Goal: Transaction & Acquisition: Download file/media

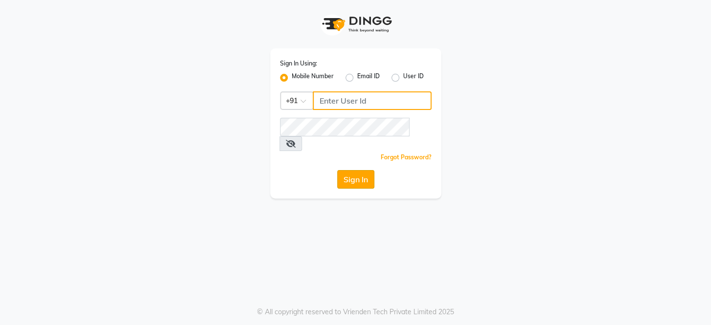
type input "8351088026"
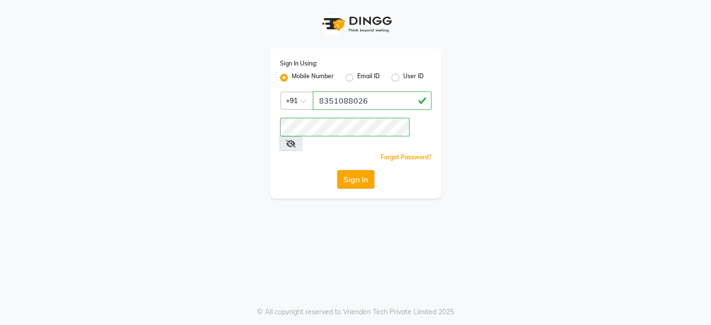
click at [352, 170] on button "Sign In" at bounding box center [355, 179] width 37 height 19
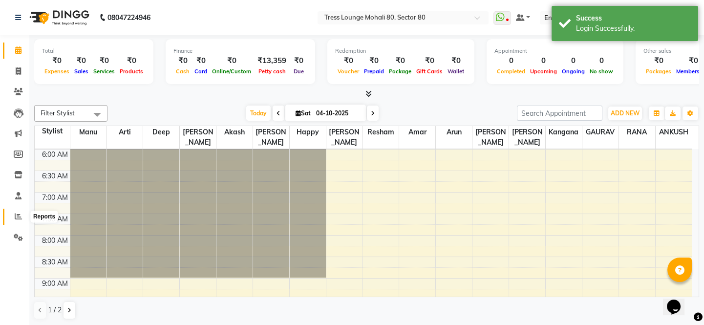
click at [15, 212] on icon at bounding box center [18, 215] width 7 height 7
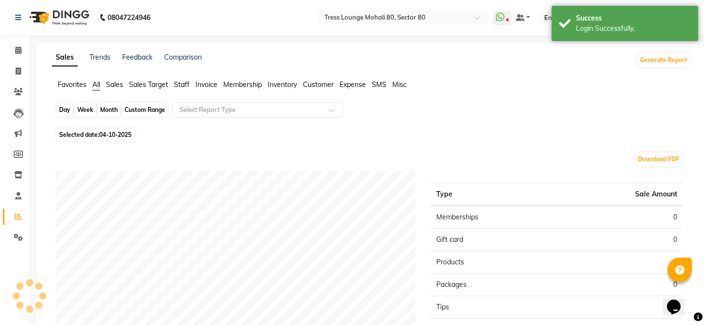
click at [69, 108] on div "Day" at bounding box center [65, 110] width 16 height 14
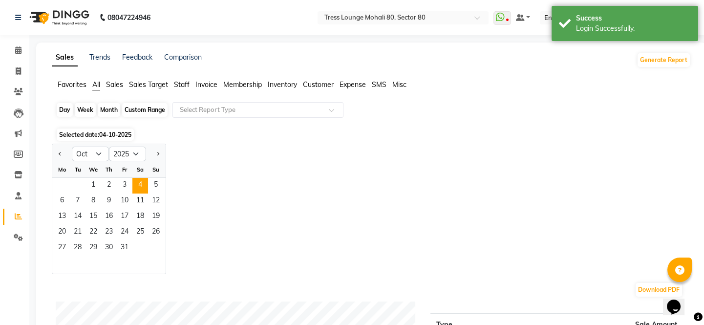
click at [69, 108] on div "Day" at bounding box center [65, 110] width 16 height 14
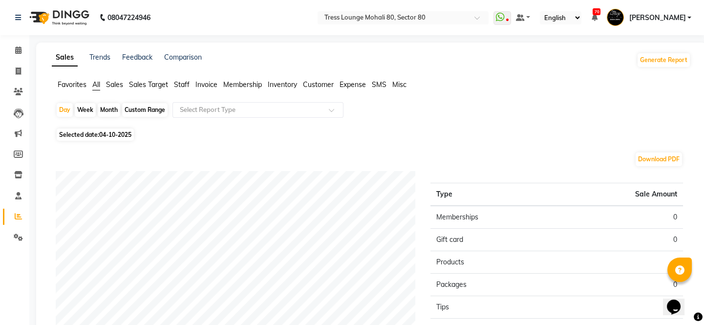
click at [120, 86] on span "Sales" at bounding box center [114, 84] width 17 height 9
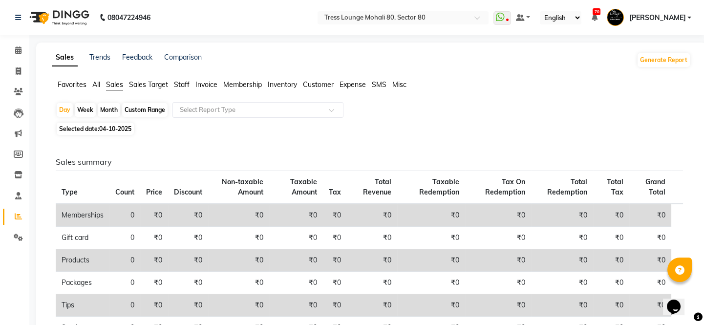
click at [179, 86] on span "Staff" at bounding box center [182, 84] width 16 height 9
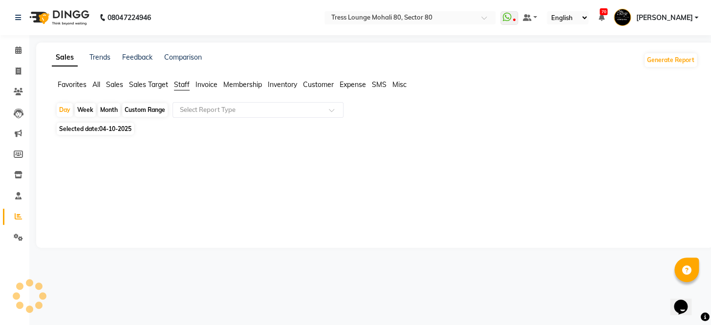
click at [241, 117] on div "Day Week Month Custom Range Select Report Type" at bounding box center [375, 111] width 638 height 18
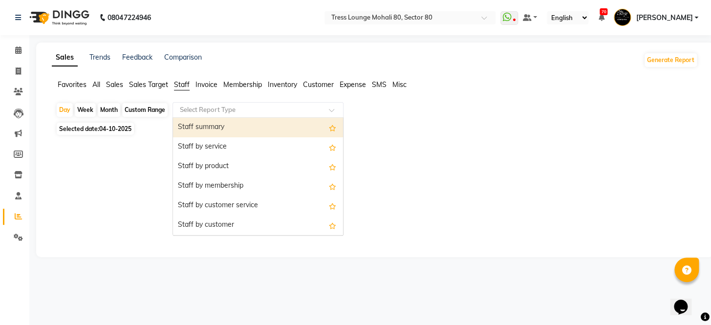
click at [248, 111] on input "text" at bounding box center [248, 110] width 141 height 10
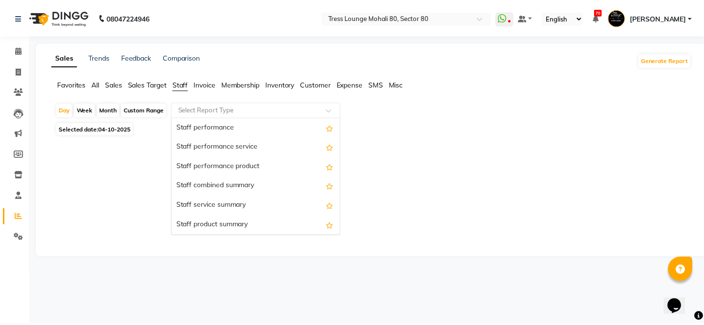
scroll to position [160, 0]
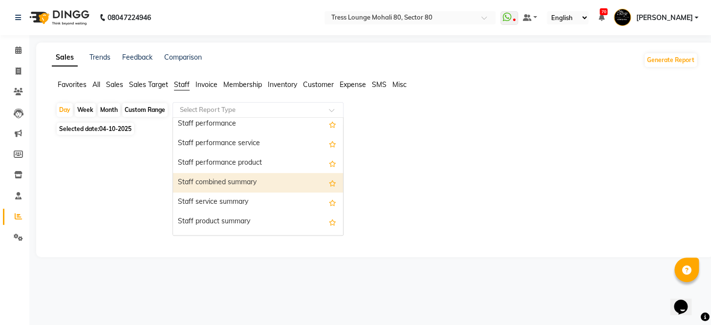
click at [256, 179] on div "Staff combined summary" at bounding box center [258, 183] width 170 height 20
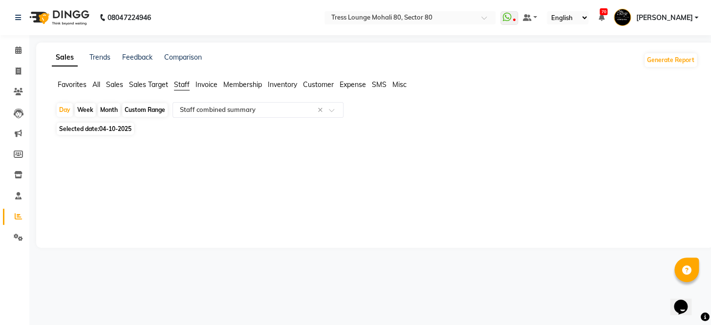
click at [139, 110] on div "Custom Range" at bounding box center [144, 110] width 45 height 14
select select "10"
select select "2025"
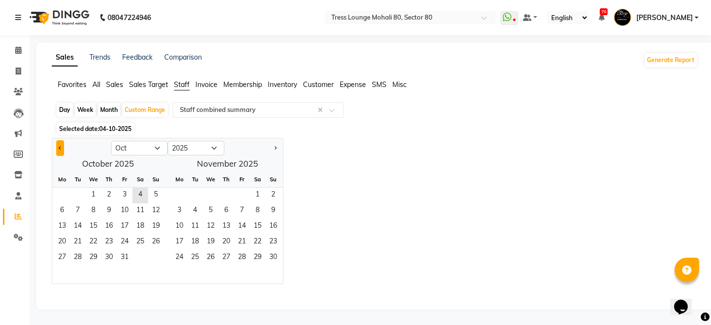
click at [62, 148] on button "Previous month" at bounding box center [60, 148] width 8 height 16
select select "9"
click at [66, 197] on span "1" at bounding box center [62, 196] width 16 height 16
click at [76, 256] on span "30" at bounding box center [78, 258] width 16 height 16
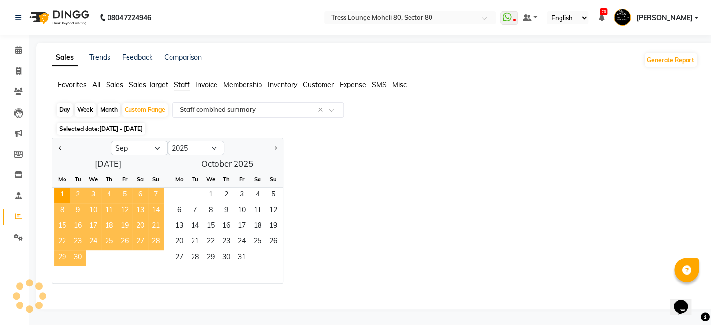
select select "full_report"
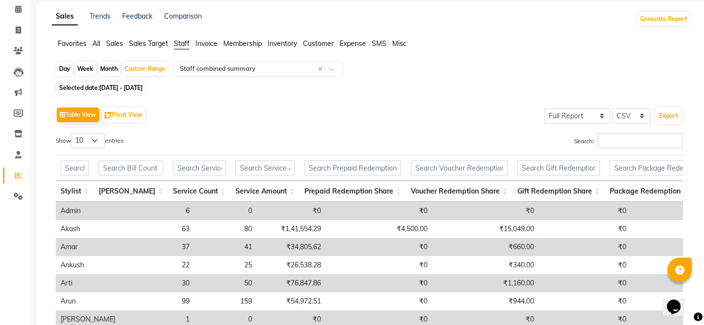
scroll to position [40, 0]
click at [637, 117] on select "Select CSV PDF" at bounding box center [631, 116] width 38 height 15
select select "pdf"
click at [612, 109] on select "Select CSV PDF" at bounding box center [631, 116] width 38 height 15
click at [636, 117] on select "Select CSV PDF" at bounding box center [631, 116] width 38 height 15
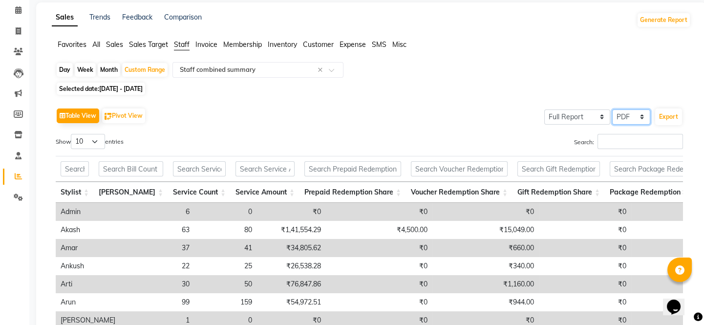
click at [612, 109] on select "Select CSV PDF" at bounding box center [631, 116] width 38 height 15
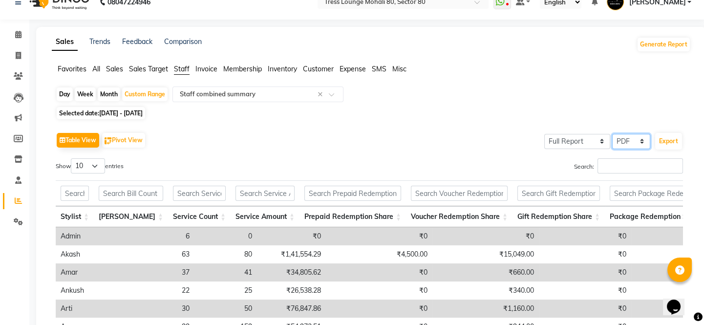
scroll to position [6, 0]
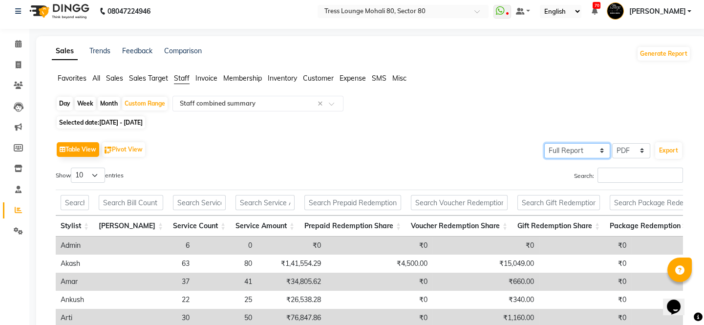
click at [601, 154] on select "Select Full Report Filtered Report" at bounding box center [577, 150] width 66 height 15
click at [512, 171] on div "Search:" at bounding box center [529, 176] width 306 height 19
click at [665, 153] on button "Export" at bounding box center [668, 150] width 27 height 17
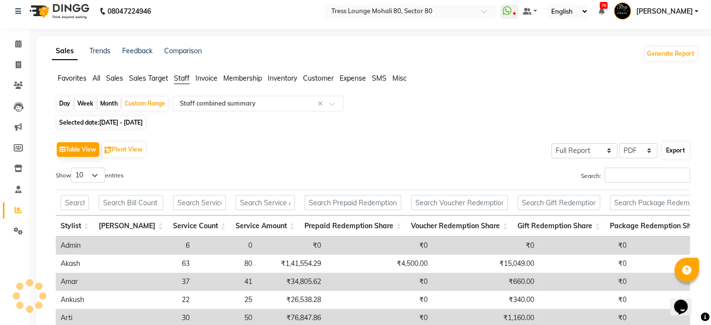
select select "sans-serif"
select select "10px"
select select "template_2"
select select "A4"
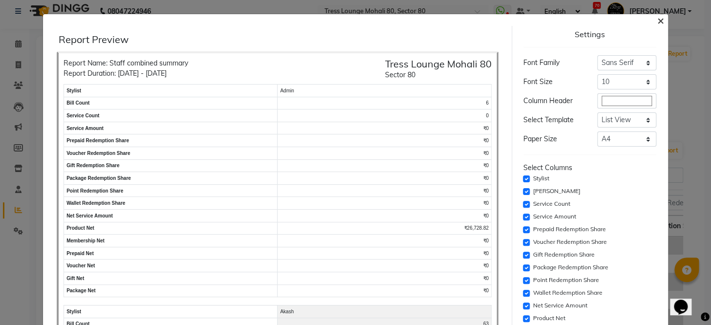
click at [657, 20] on span "×" at bounding box center [660, 20] width 7 height 15
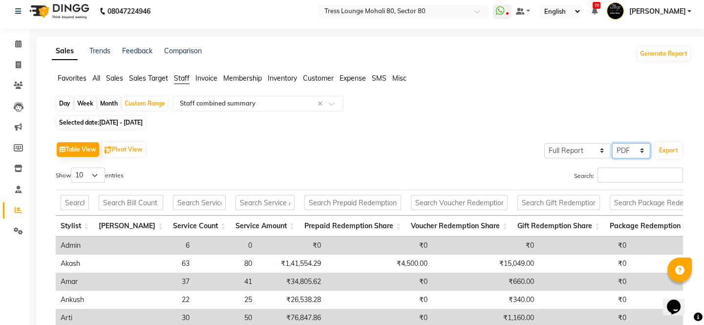
click at [638, 148] on select "Select CSV PDF" at bounding box center [631, 150] width 38 height 15
click at [612, 143] on select "Select CSV PDF" at bounding box center [631, 150] width 38 height 15
click at [142, 149] on button "Pivot View" at bounding box center [123, 149] width 43 height 15
select select "full_report"
select select "csv"
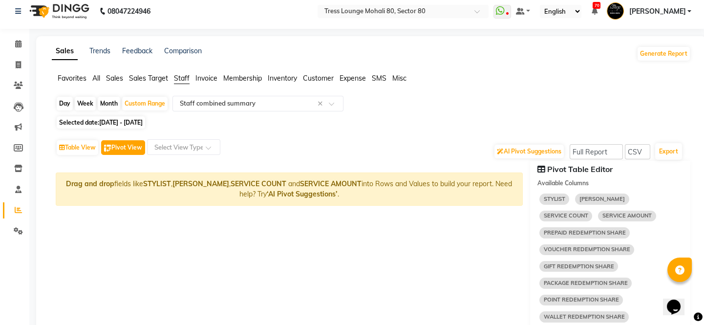
click at [142, 149] on button "Pivot View" at bounding box center [123, 147] width 44 height 15
click at [130, 147] on button "Pivot View" at bounding box center [123, 147] width 44 height 15
click at [83, 149] on button "Table View" at bounding box center [78, 147] width 42 height 15
select select "full_report"
select select "pdf"
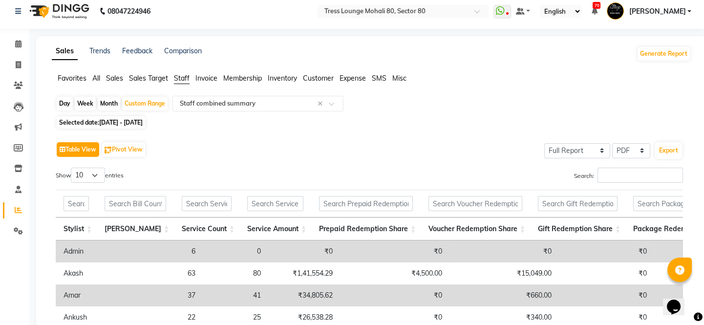
scroll to position [0, 0]
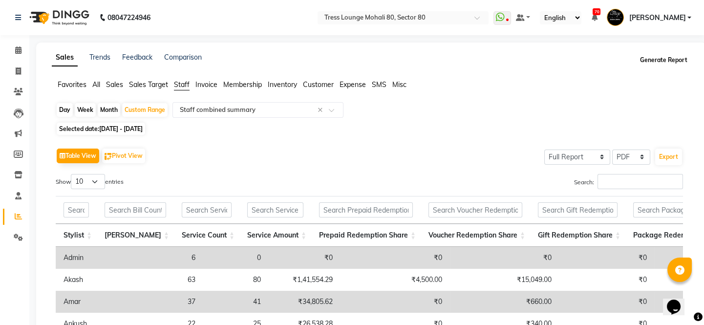
click at [671, 65] on button "Generate Report" at bounding box center [663, 60] width 52 height 14
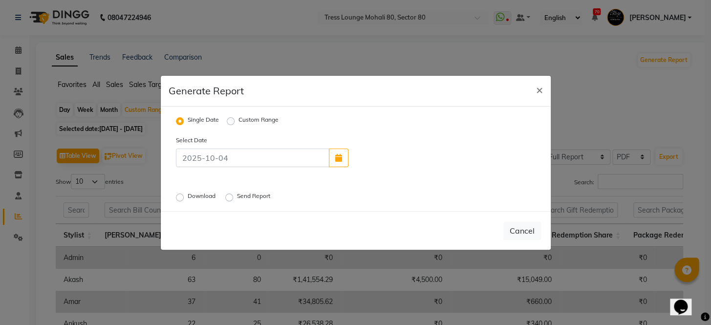
click at [188, 197] on label "Download" at bounding box center [203, 197] width 30 height 12
click at [179, 197] on input "Download" at bounding box center [181, 196] width 7 height 7
radio input "true"
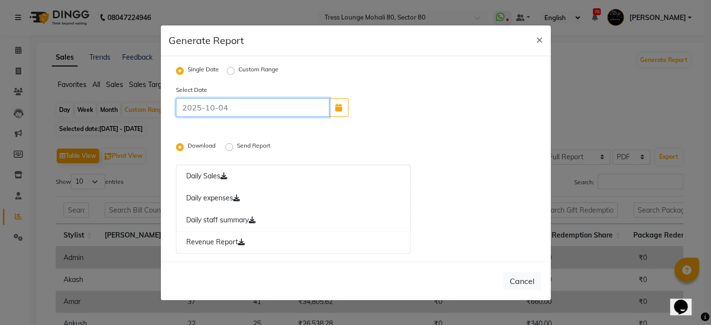
click at [231, 112] on input at bounding box center [252, 107] width 153 height 19
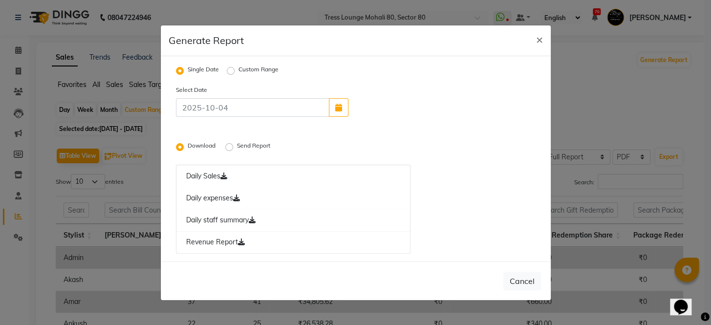
click at [308, 134] on div "Select Date Download Send Report Daily Sales Daily expenses Daily staff summary…" at bounding box center [355, 168] width 374 height 169
click at [238, 70] on label "Custom Range" at bounding box center [258, 71] width 40 height 12
click at [231, 70] on input "Custom Range" at bounding box center [232, 70] width 7 height 7
radio input "true"
select select "10"
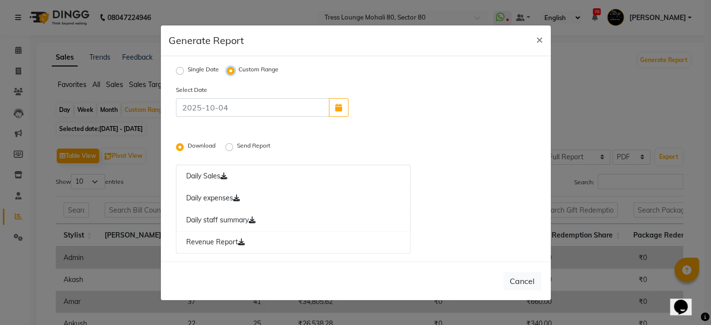
select select "2025"
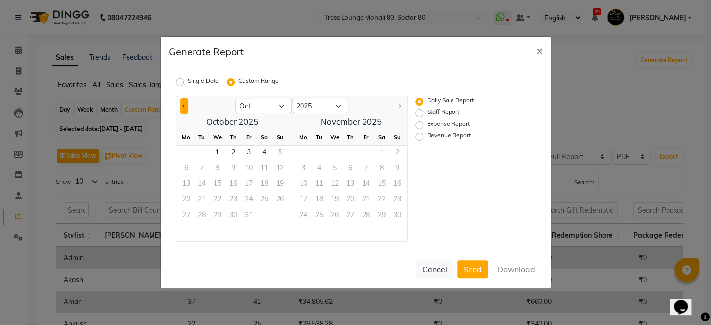
click at [187, 107] on button "Previous month" at bounding box center [184, 106] width 8 height 16
select select "9"
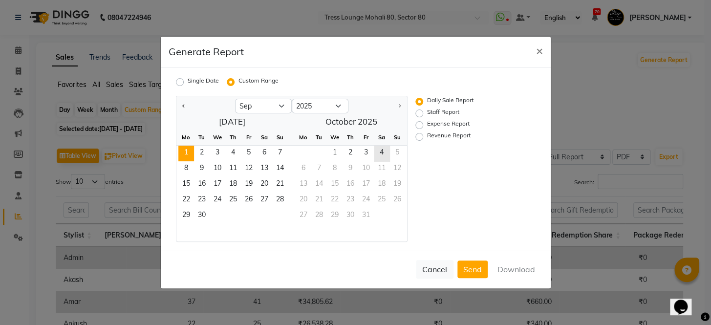
click at [185, 159] on span "1" at bounding box center [186, 154] width 16 height 16
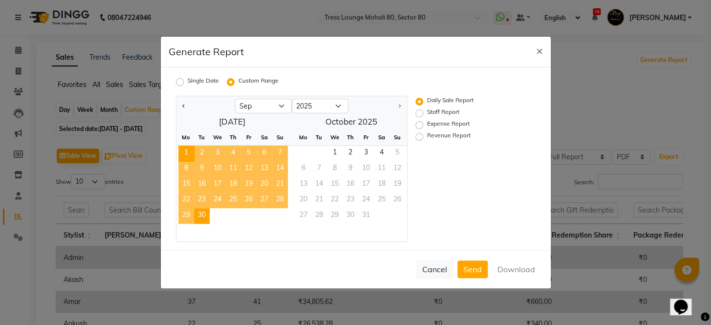
click at [199, 217] on span "30" at bounding box center [202, 216] width 16 height 16
click at [500, 272] on button "Download" at bounding box center [515, 269] width 49 height 18
click at [596, 87] on ngb-modal-window "Generate Report × Single Date Custom Range Jan Feb Mar Apr May Jun [DATE] Aug S…" at bounding box center [355, 162] width 711 height 325
click at [547, 55] on button "×" at bounding box center [539, 50] width 22 height 27
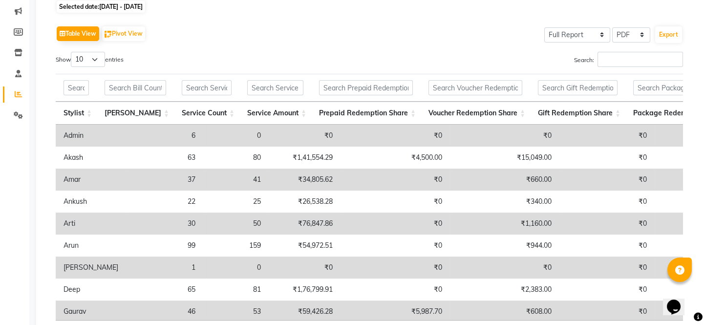
scroll to position [123, 0]
click at [104, 53] on select "10 25 50 100" at bounding box center [88, 58] width 34 height 15
select select "100"
click at [72, 51] on select "10 25 50 100" at bounding box center [88, 58] width 34 height 15
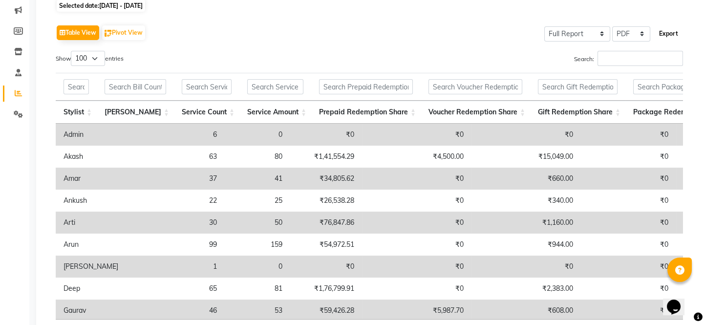
click at [659, 34] on button "Export" at bounding box center [668, 33] width 27 height 17
select select "sans-serif"
select select "10px"
select select "template_2"
select select "A4"
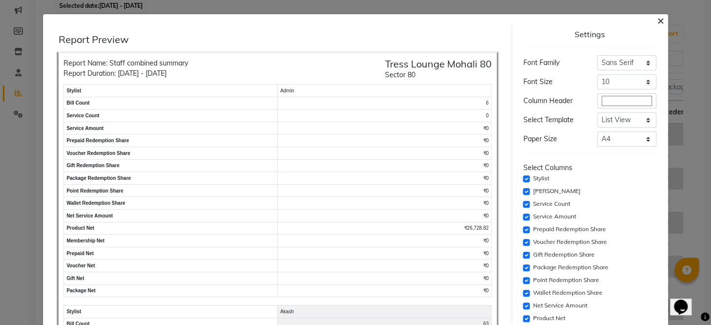
click at [657, 23] on span "×" at bounding box center [660, 20] width 7 height 15
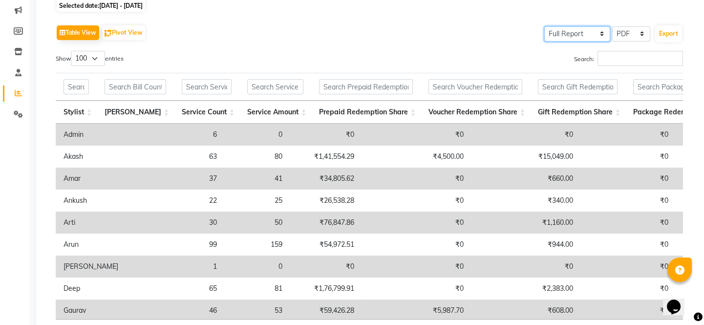
click at [603, 30] on select "Select Full Report Filtered Report" at bounding box center [577, 33] width 66 height 15
select select "filtered_report"
click at [544, 26] on select "Select Full Report Filtered Report" at bounding box center [577, 33] width 66 height 15
click at [628, 34] on select "Select CSV PDF" at bounding box center [631, 33] width 38 height 15
click at [612, 26] on select "Select CSV PDF" at bounding box center [631, 33] width 38 height 15
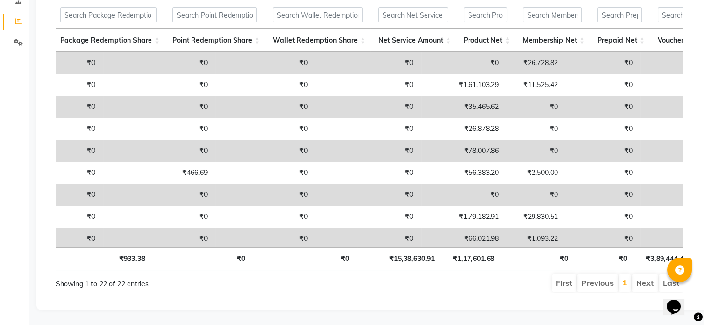
scroll to position [0, 586]
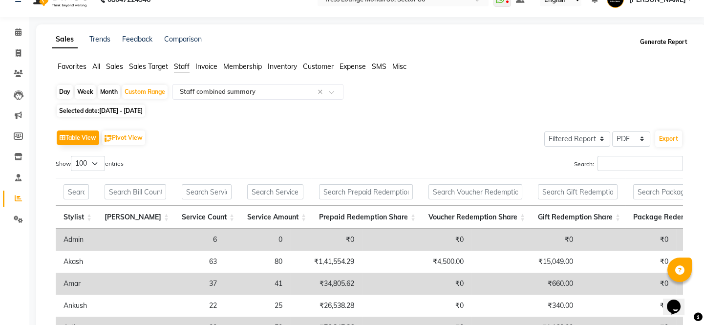
click at [655, 47] on button "Generate Report" at bounding box center [663, 42] width 52 height 14
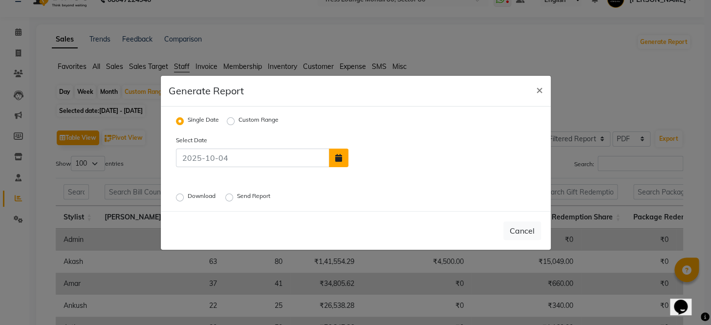
click at [341, 162] on button "button" at bounding box center [339, 157] width 20 height 19
select select "10"
select select "2025"
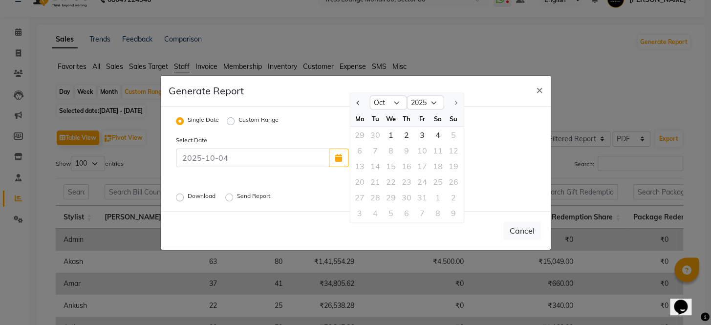
click at [349, 107] on ngb-datepicker "Jan Feb Mar Apr May Jun [DATE] Aug Sep [DATE] 2016 2017 2018 2019 2020 2021 202…" at bounding box center [406, 157] width 114 height 130
click at [352, 105] on div at bounding box center [360, 103] width 20 height 16
click at [356, 105] on button "Previous month" at bounding box center [358, 103] width 8 height 16
select select "9"
click at [362, 133] on div "1" at bounding box center [360, 134] width 16 height 16
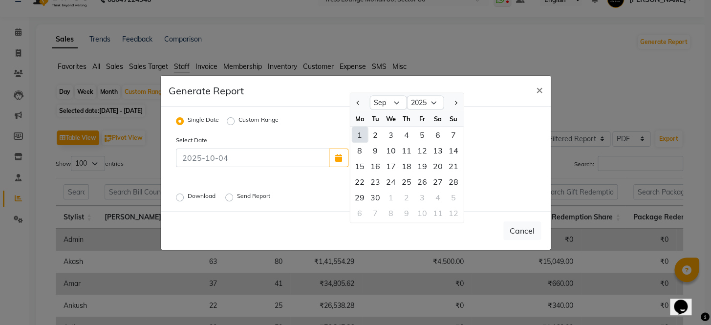
type input "01-09-2025"
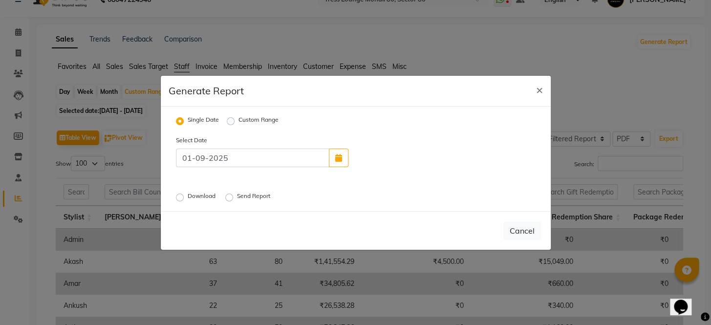
click at [238, 117] on label "Custom Range" at bounding box center [258, 121] width 40 height 12
click at [231, 117] on input "Custom Range" at bounding box center [232, 120] width 7 height 7
radio input "true"
select select "10"
select select "2025"
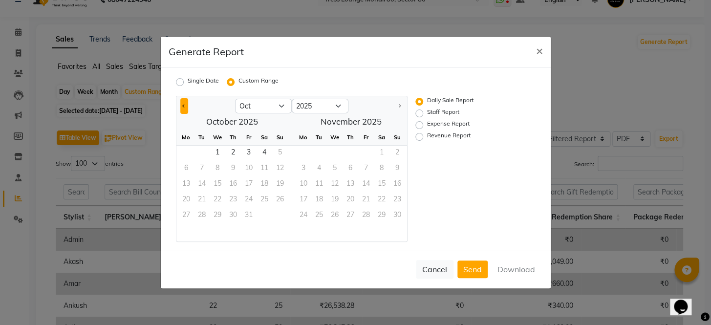
click at [186, 103] on button "Previous month" at bounding box center [184, 106] width 8 height 16
select select "9"
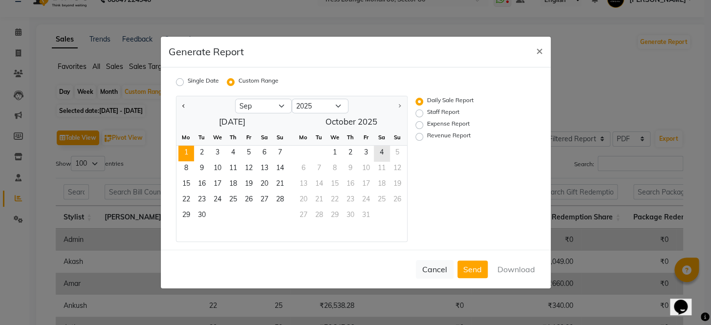
click at [188, 153] on span "1" at bounding box center [186, 154] width 16 height 16
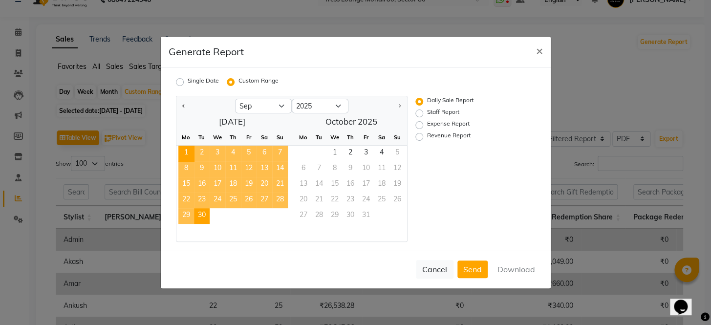
click at [200, 211] on span "30" at bounding box center [202, 216] width 16 height 16
click at [507, 270] on button "Download" at bounding box center [515, 269] width 49 height 18
click at [539, 56] on span "×" at bounding box center [539, 50] width 7 height 15
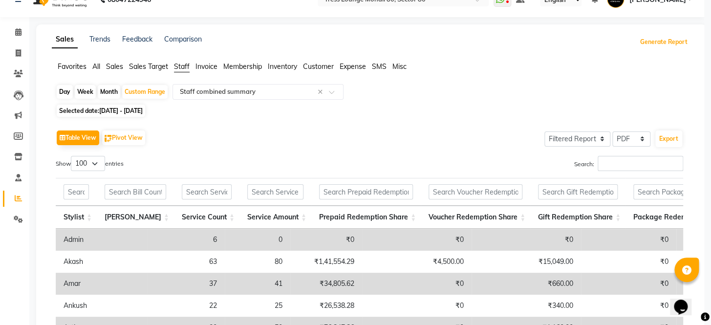
click at [539, 56] on app-generate-report "Generate Report × Single Date Custom Range Jan Feb Mar Apr May Jun [DATE] Aug S…" at bounding box center [356, 137] width 390 height 251
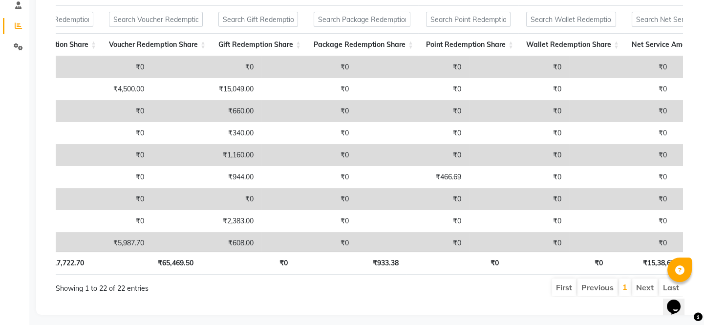
scroll to position [0, 488]
